Goal: Find specific page/section: Find specific page/section

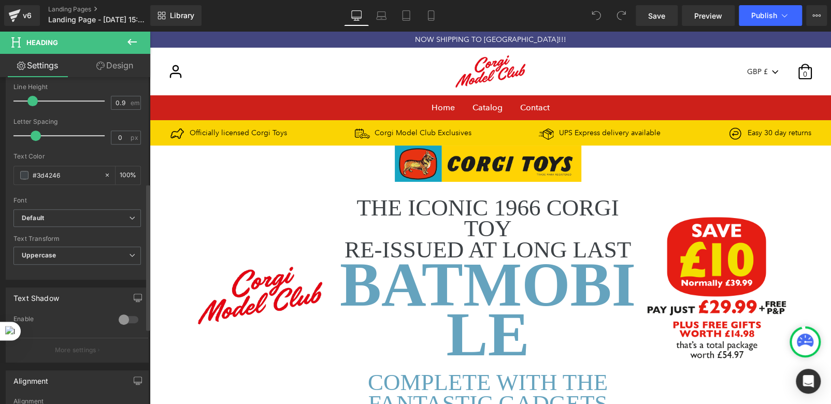
scroll to position [236, 0]
click at [108, 213] on b "Default" at bounding box center [75, 217] width 107 height 9
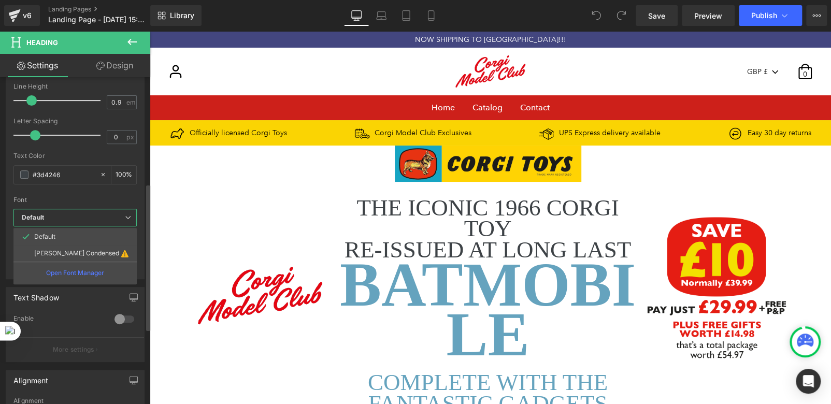
click at [108, 213] on b "Default" at bounding box center [73, 217] width 103 height 9
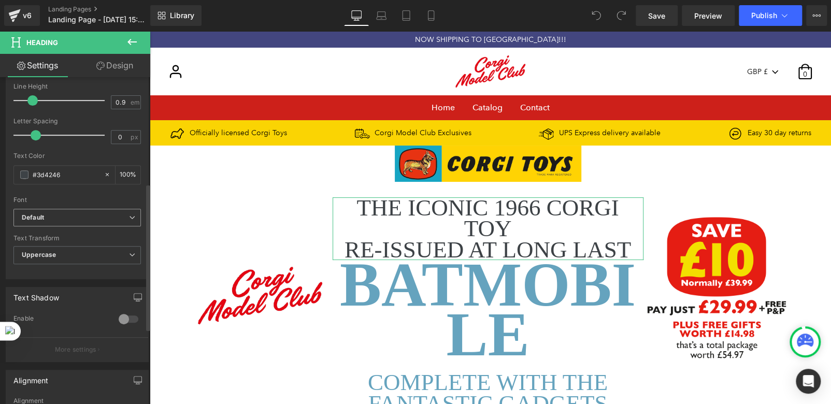
click at [75, 218] on b "Default" at bounding box center [75, 217] width 107 height 9
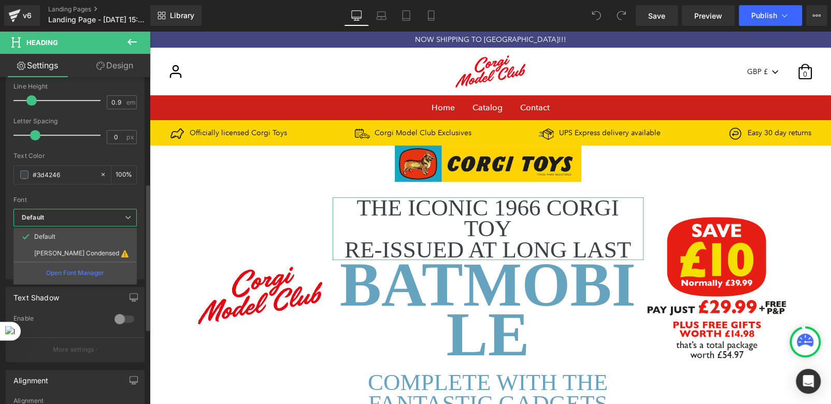
click at [75, 218] on b "Default" at bounding box center [73, 217] width 103 height 9
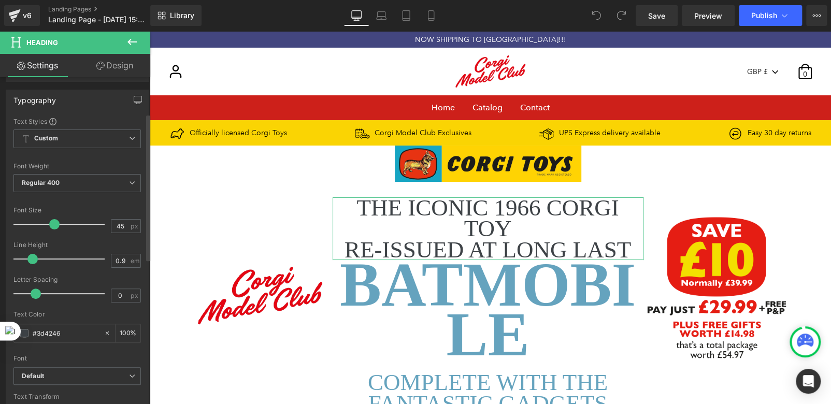
scroll to position [0, 0]
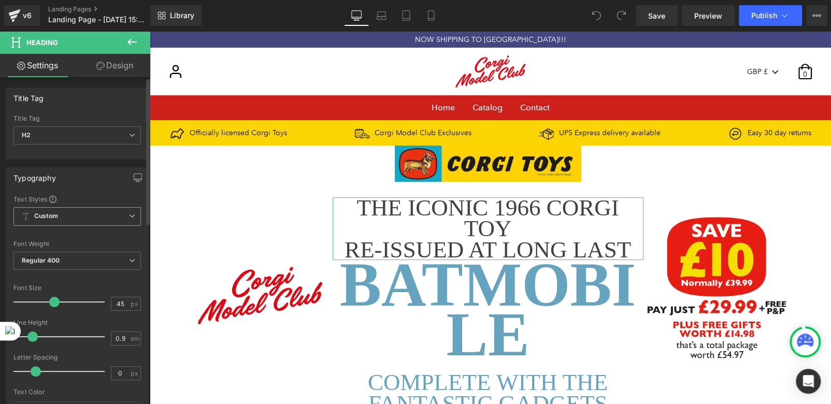
click at [71, 214] on span "Custom Setup Global Style" at bounding box center [76, 216] width 127 height 19
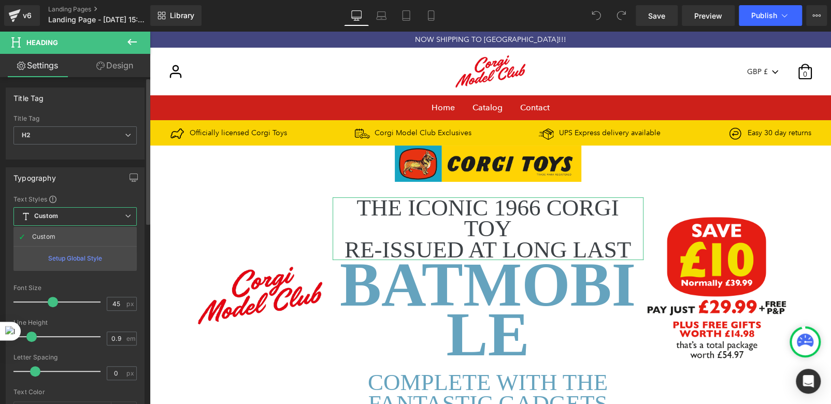
click at [71, 214] on span "Custom Setup Global Style" at bounding box center [74, 216] width 123 height 19
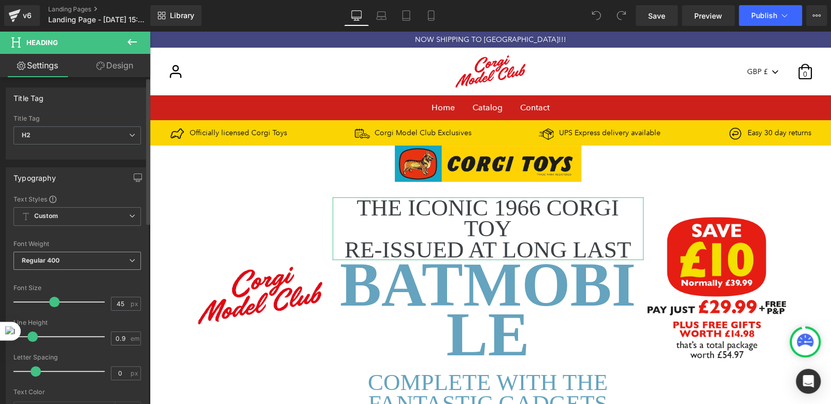
click at [63, 261] on span "Regular 400" at bounding box center [76, 261] width 127 height 18
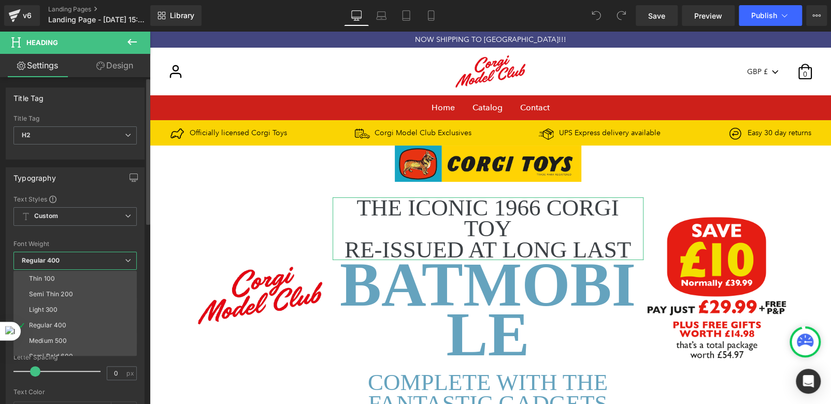
click at [63, 261] on span "Regular 400" at bounding box center [74, 261] width 123 height 18
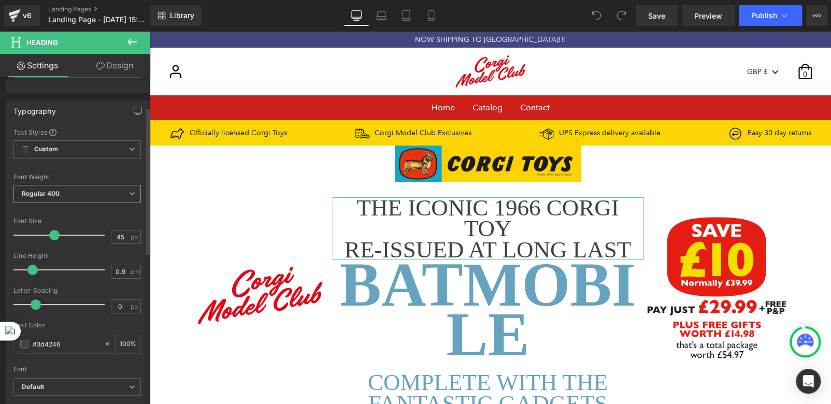
scroll to position [68, 0]
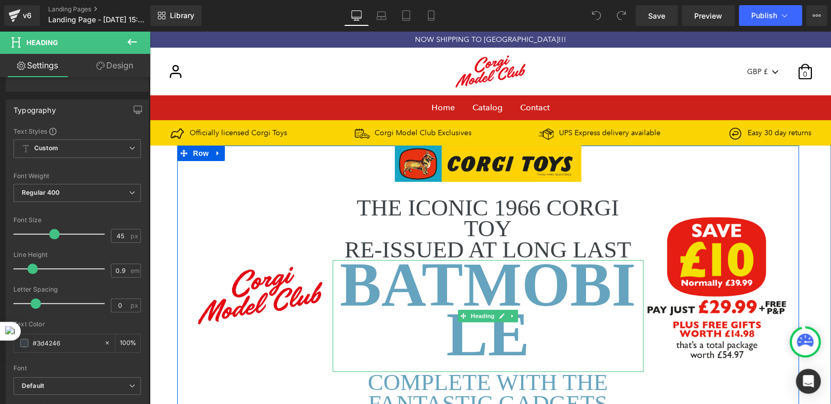
click at [408, 286] on h1 "BATMOBILE" at bounding box center [487, 309] width 311 height 99
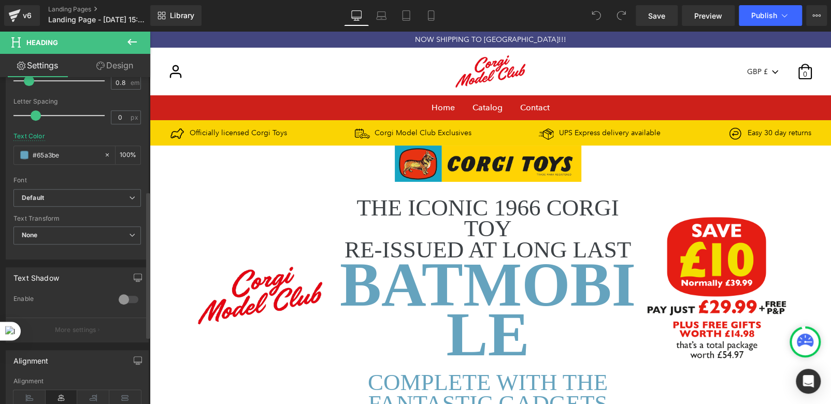
scroll to position [256, 0]
click at [109, 201] on span "Default" at bounding box center [76, 197] width 127 height 18
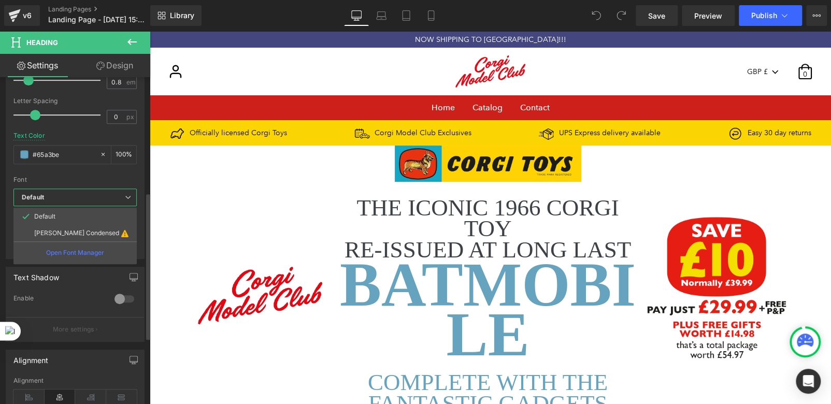
click at [109, 201] on span "Default" at bounding box center [74, 197] width 123 height 18
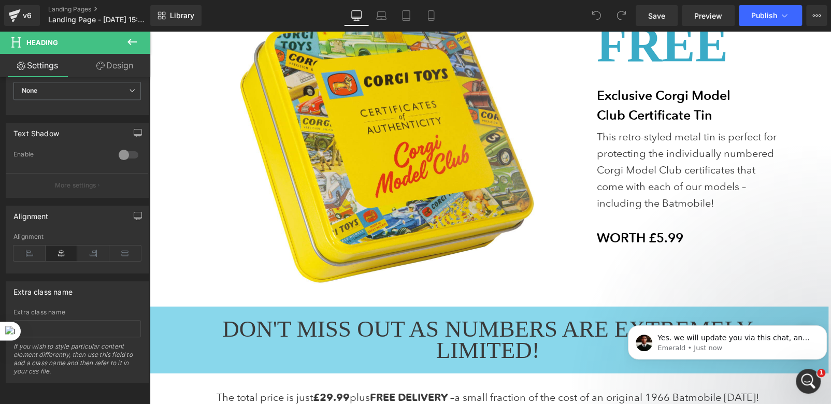
scroll to position [0, 0]
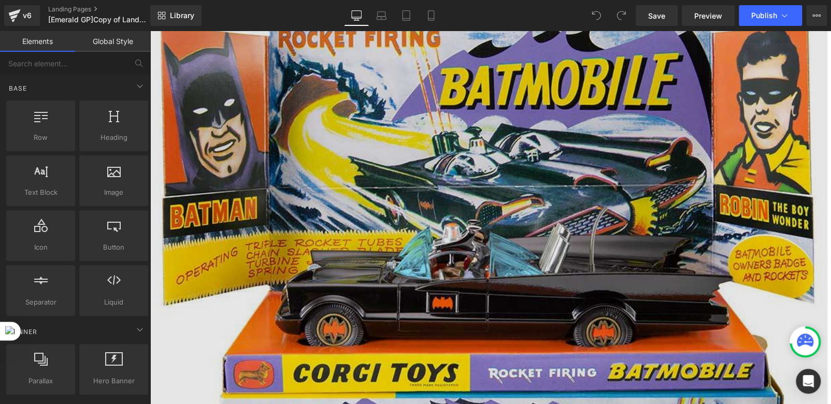
scroll to position [1164, 0]
